Goal: Task Accomplishment & Management: Manage account settings

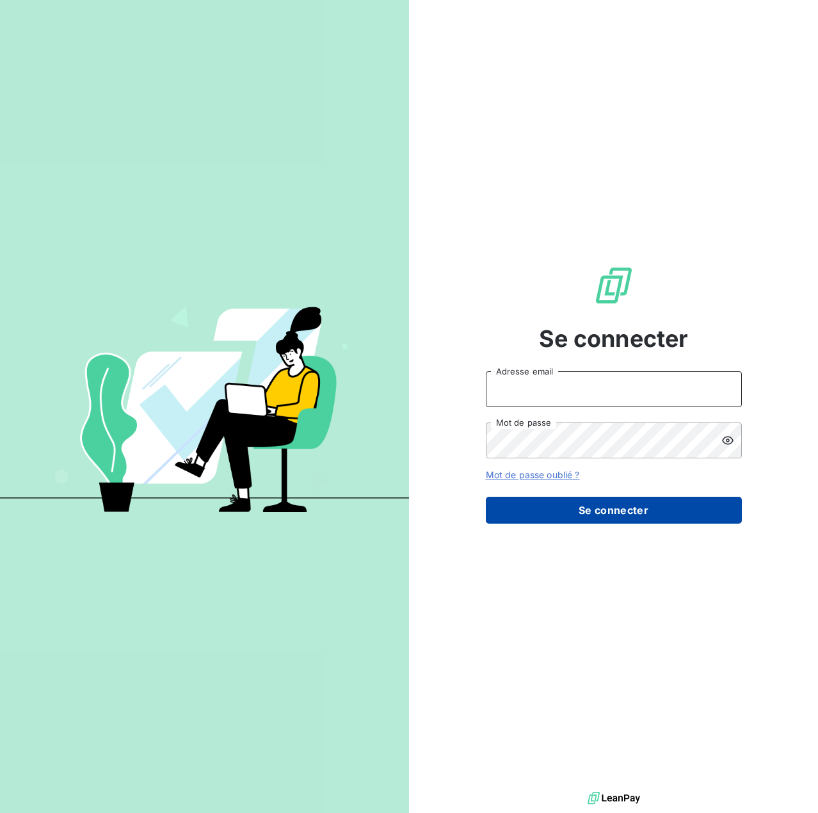
type input "[EMAIL_ADDRESS][DOMAIN_NAME]"
click at [624, 509] on button "Se connecter" at bounding box center [614, 510] width 256 height 27
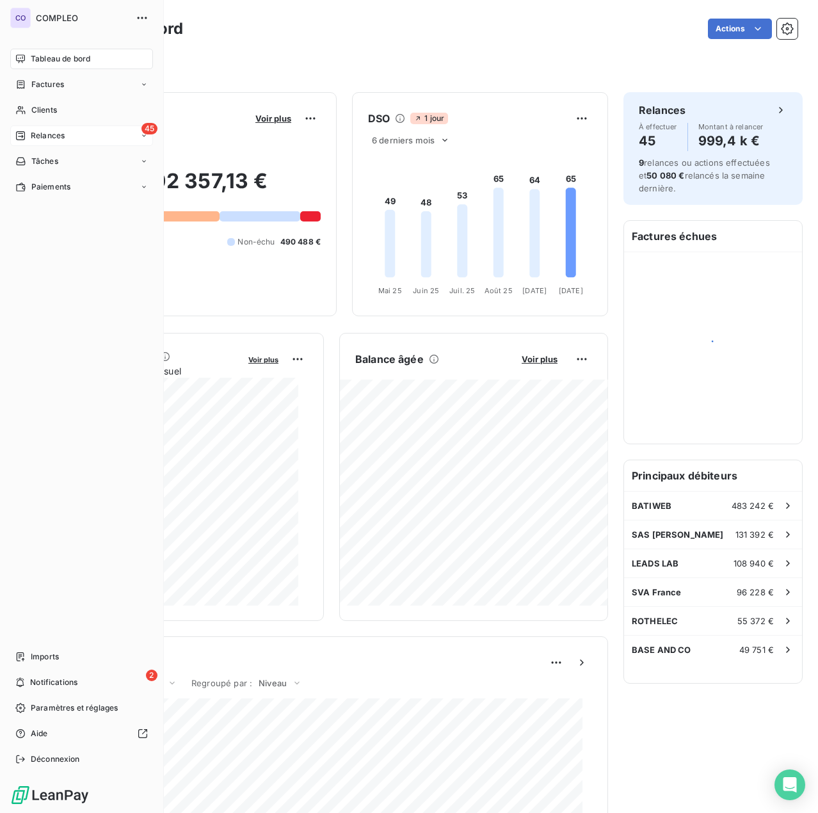
click at [53, 131] on span "Relances" at bounding box center [48, 136] width 34 height 12
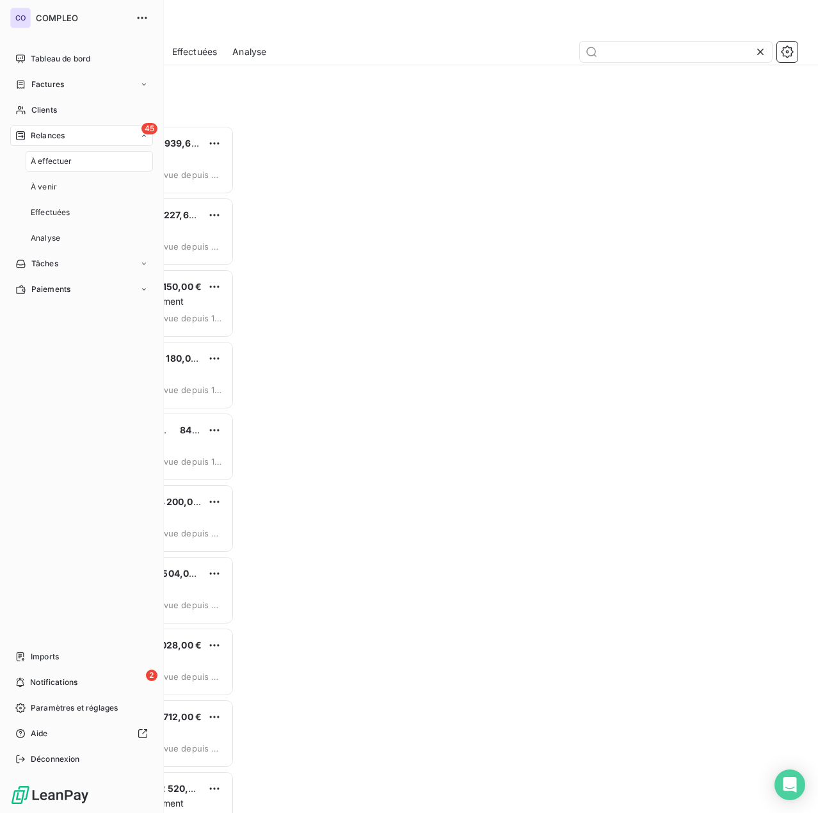
scroll to position [677, 163]
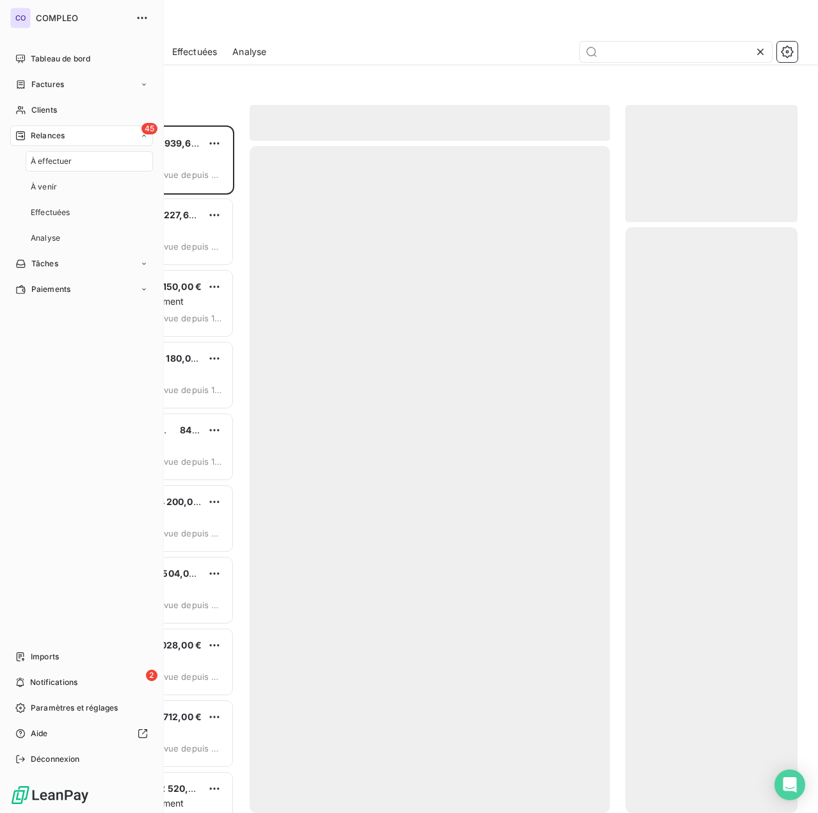
click at [83, 163] on div "À effectuer" at bounding box center [89, 161] width 127 height 20
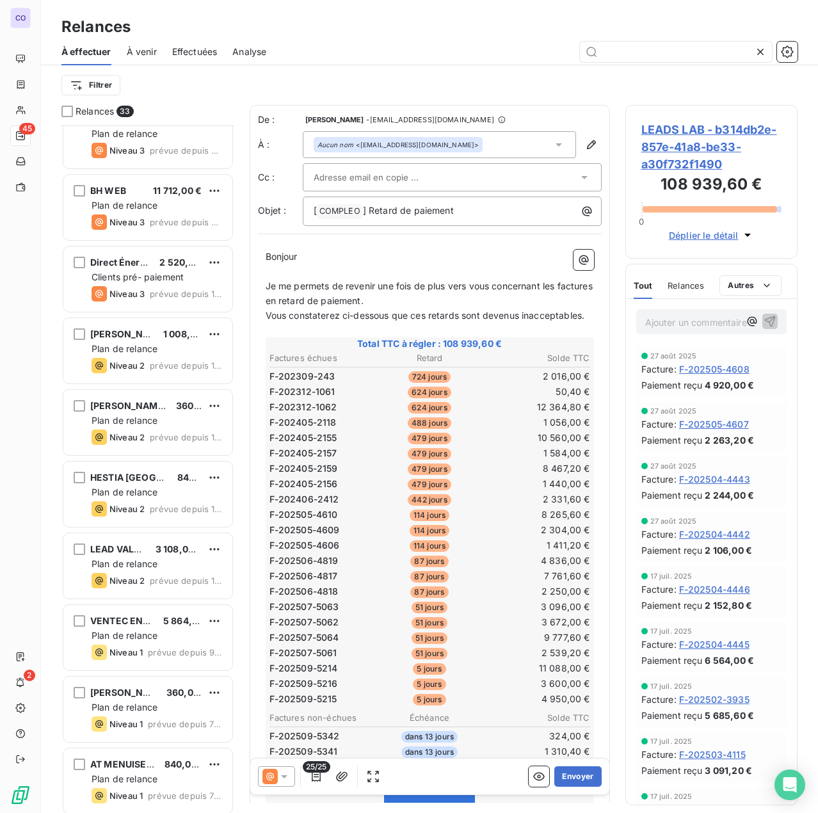
scroll to position [448, 0]
